Goal: Check status: Check status

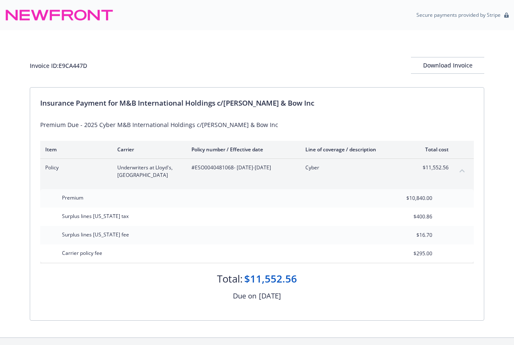
scroll to position [104, 0]
